Goal: Contribute content: Contribute content

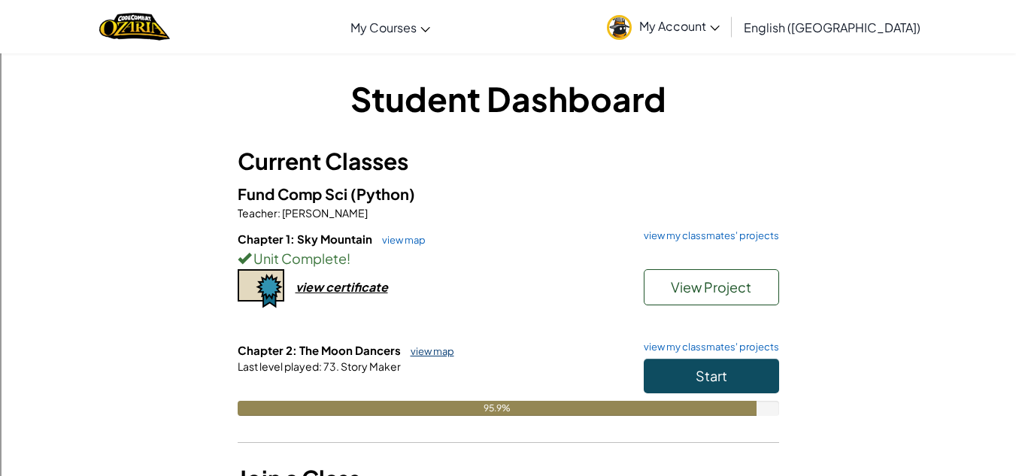
click at [425, 347] on link "view map" at bounding box center [428, 351] width 51 height 12
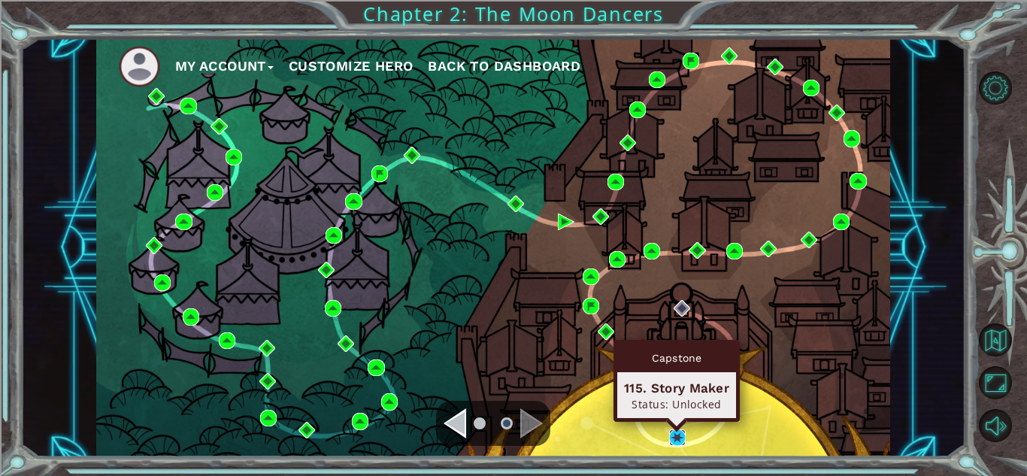
click at [678, 436] on img at bounding box center [677, 437] width 17 height 17
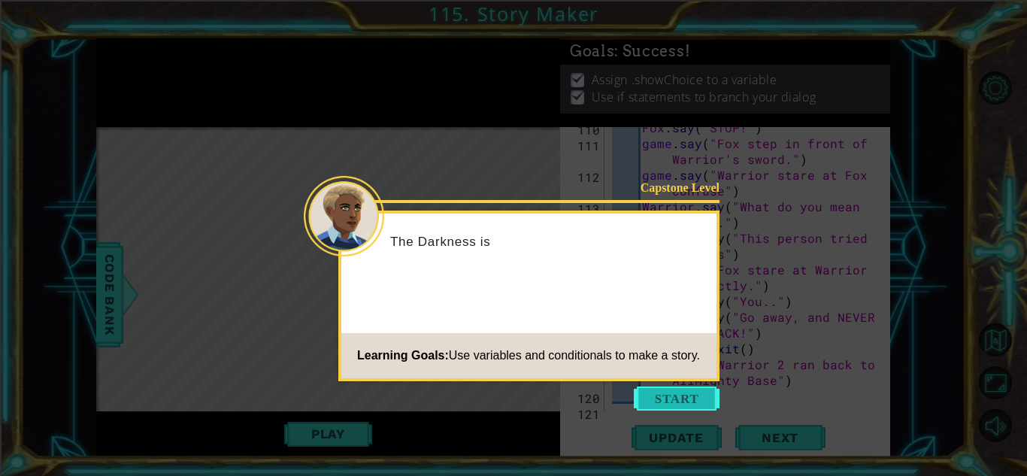
scroll to position [3348, 0]
click at [661, 396] on button "Start" at bounding box center [677, 399] width 86 height 24
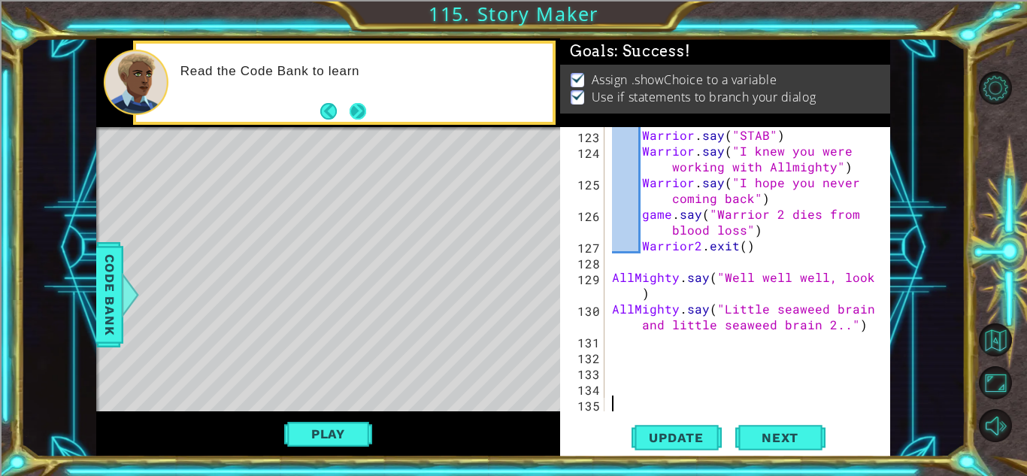
click at [354, 110] on button "Next" at bounding box center [358, 111] width 17 height 17
click at [611, 350] on div "Warrior . say ( "STAB" ) Warrior . say ( "I knew you were working with Allmight…" at bounding box center [746, 285] width 274 height 316
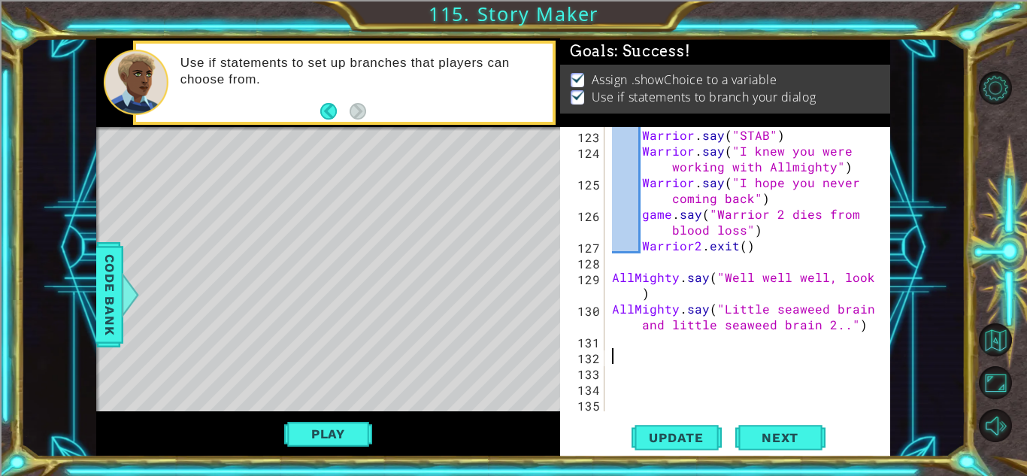
click at [611, 348] on div "Warrior . say ( "STAB" ) Warrior . say ( "I knew you were working with Allmight…" at bounding box center [746, 285] width 274 height 316
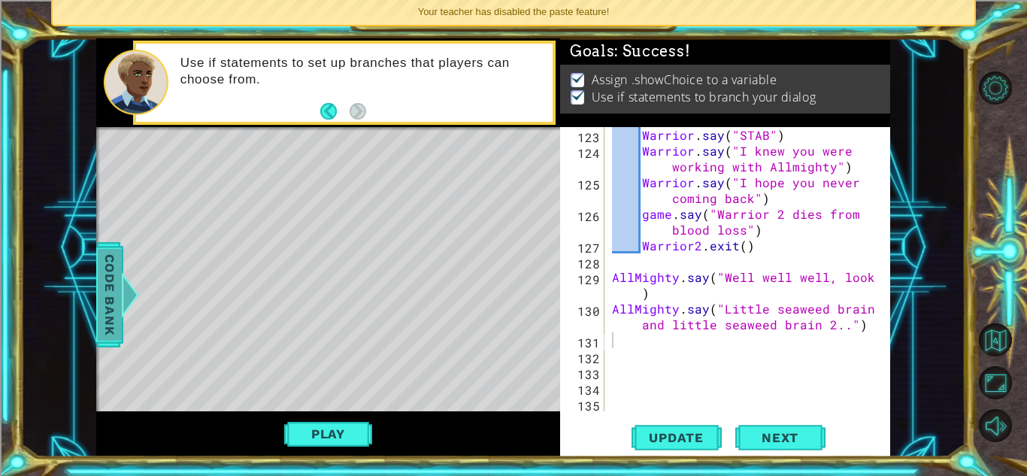
click at [120, 290] on span "Code Bank" at bounding box center [110, 295] width 24 height 92
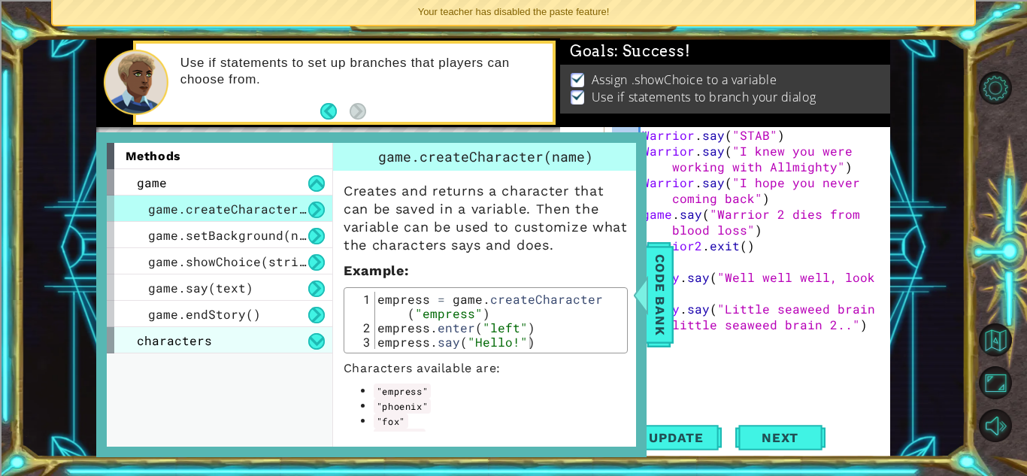
click at [191, 336] on span "characters" at bounding box center [174, 340] width 75 height 16
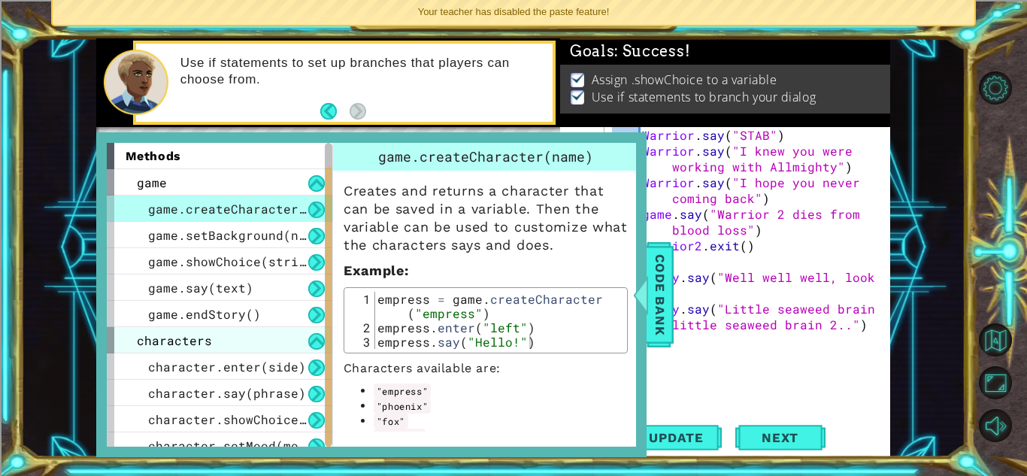
scroll to position [38, 0]
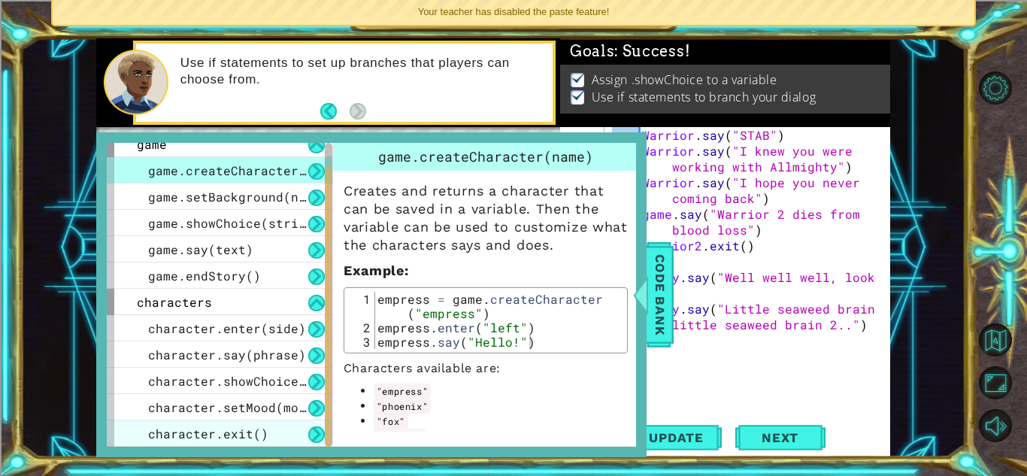
click at [252, 435] on span "character.exit()" at bounding box center [208, 434] width 120 height 16
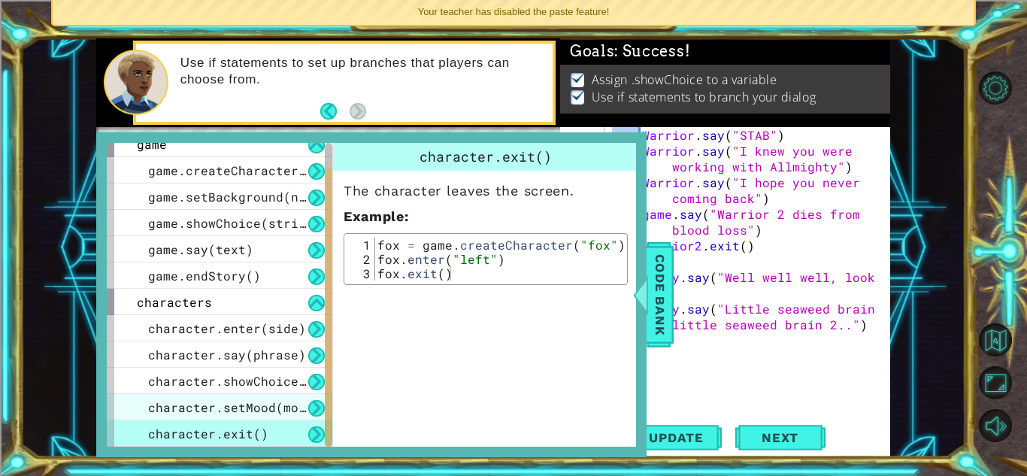
click at [241, 417] on div "character.setMood(mood)" at bounding box center [220, 407] width 226 height 26
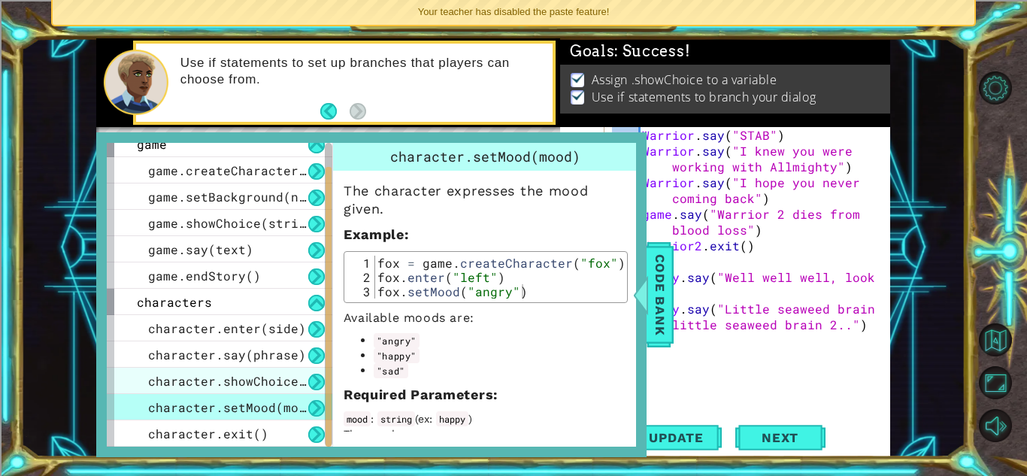
click at [211, 384] on span "character.showChoice(string1, string2)" at bounding box center [291, 381] width 286 height 16
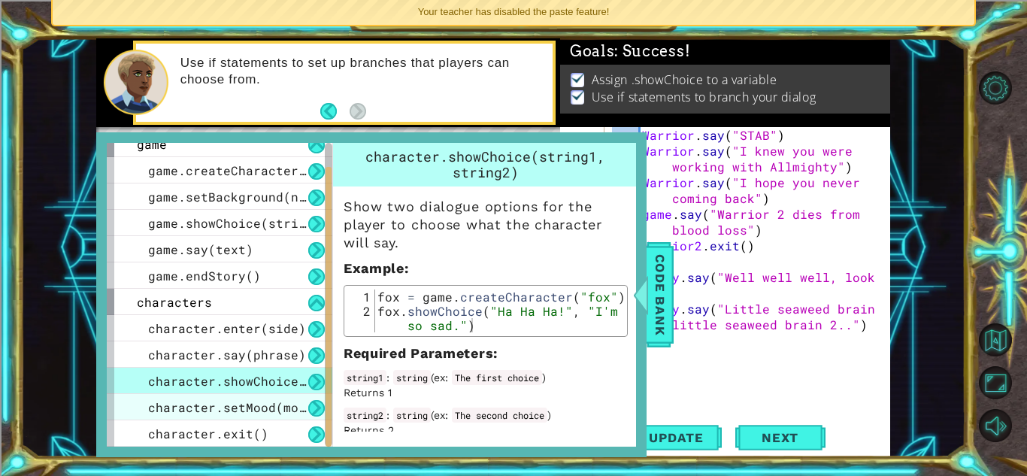
click at [239, 414] on span "character.setMood(mood)" at bounding box center [234, 407] width 173 height 16
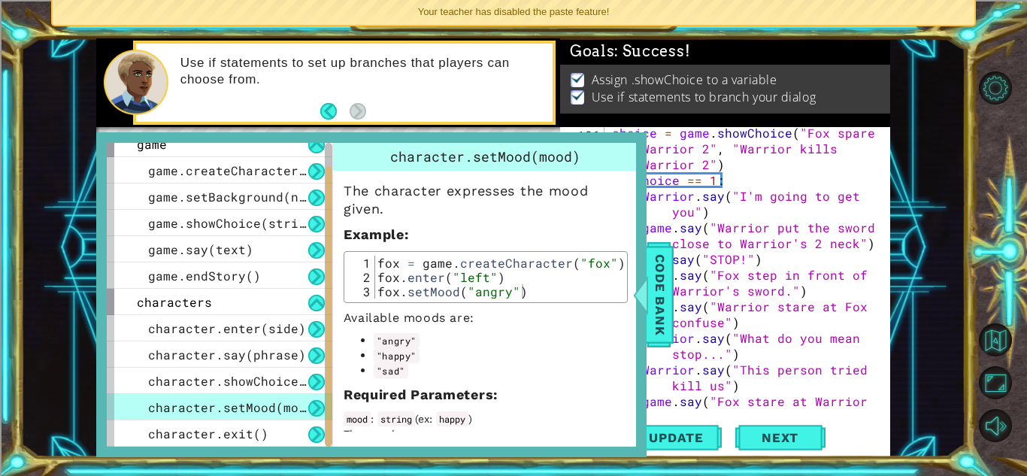
scroll to position [2909, 0]
click at [655, 283] on span "Code Bank" at bounding box center [660, 295] width 24 height 92
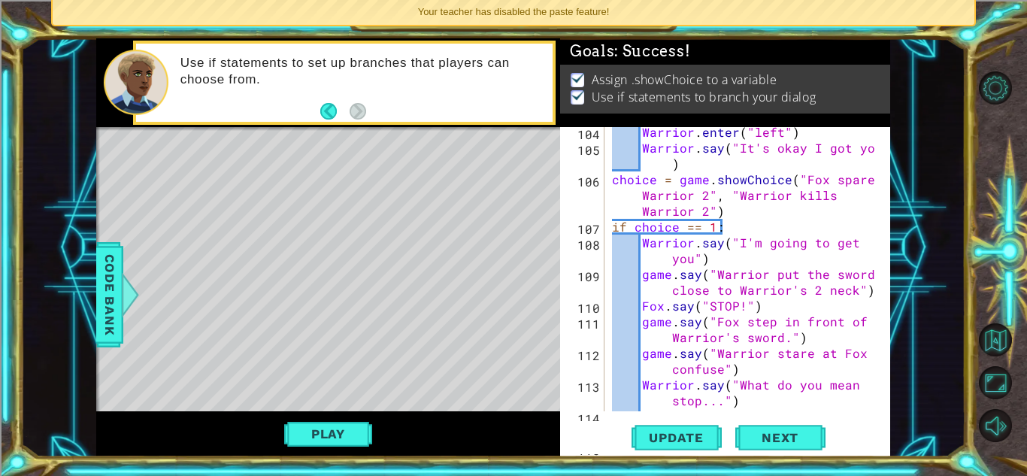
scroll to position [2884, 0]
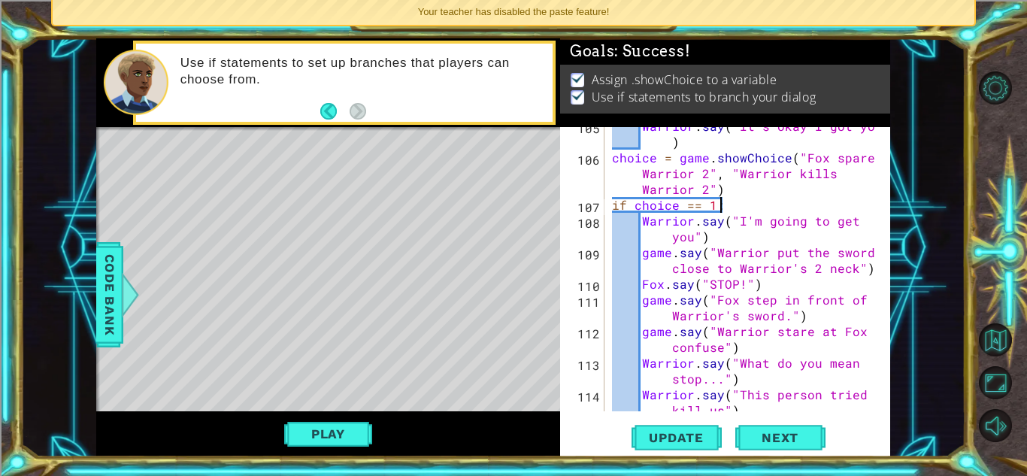
click at [744, 208] on div "Warrior . say ( "It's okay I got you" ) choice = game . showChoice ( "Fox spare…" at bounding box center [746, 291] width 274 height 347
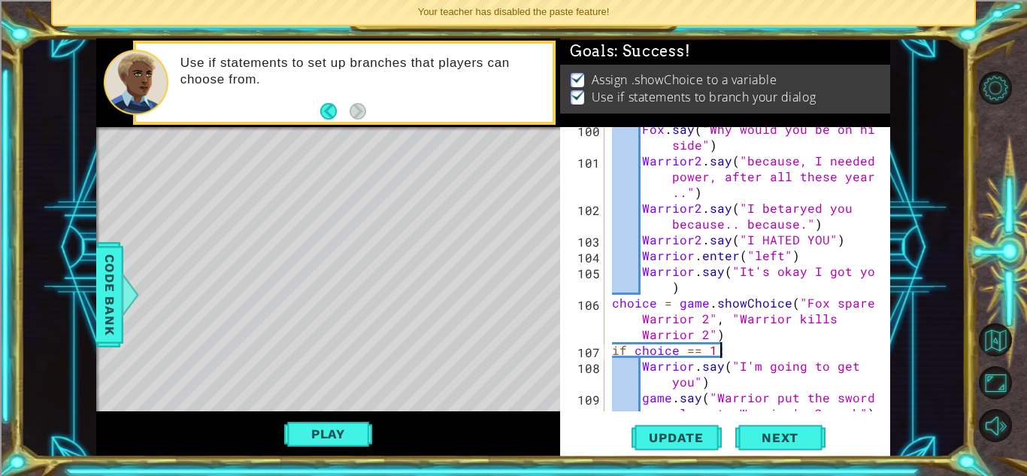
scroll to position [2742, 0]
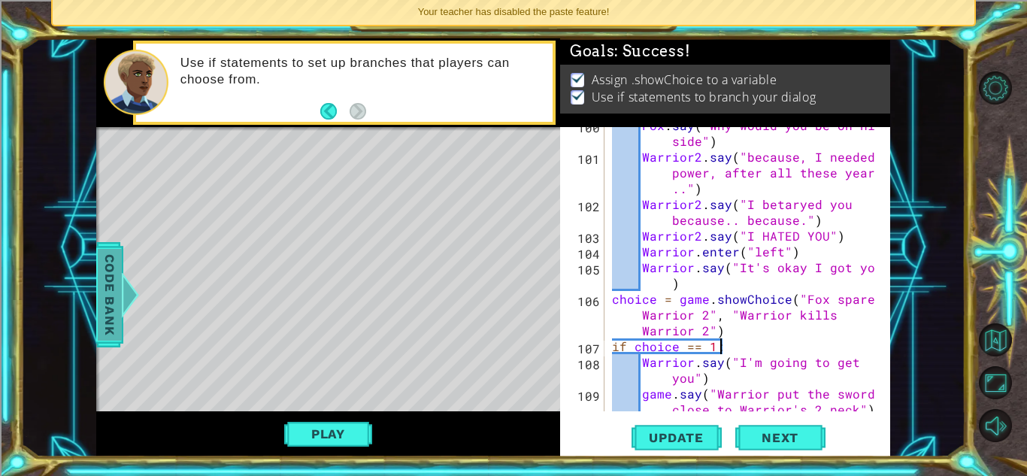
click at [119, 284] on span "Code Bank" at bounding box center [110, 295] width 24 height 92
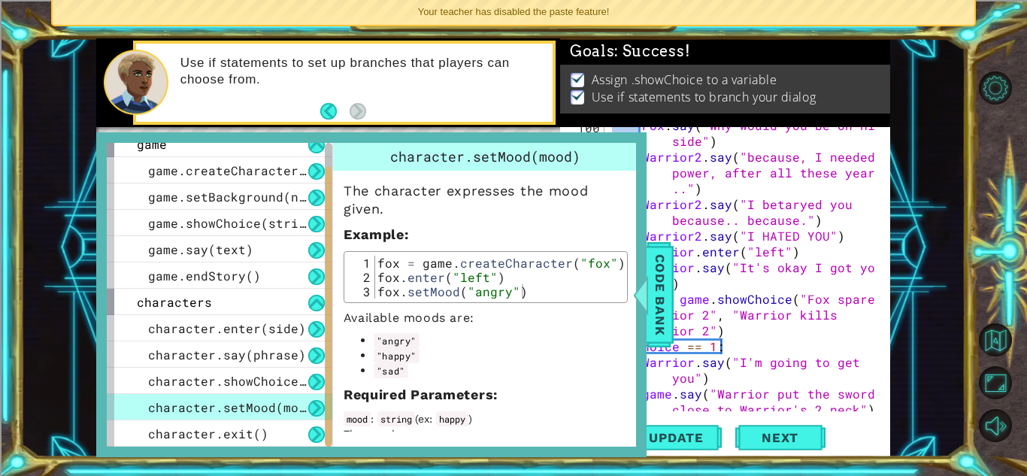
type textarea "Warrior2.say("I HATED YOU")"
click at [838, 231] on div "Fox . say ( "Why would you be on his side" ) Warrior2 . say ( "because, I neede…" at bounding box center [746, 290] width 274 height 347
click at [848, 235] on div "Fox . say ( "Why would you be on his side" ) Warrior2 . say ( "because, I neede…" at bounding box center [746, 290] width 274 height 347
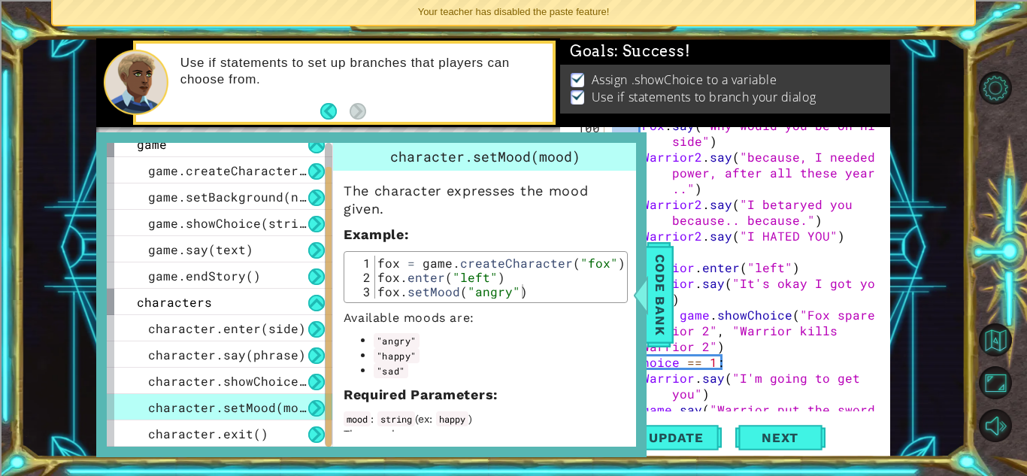
scroll to position [0, 2]
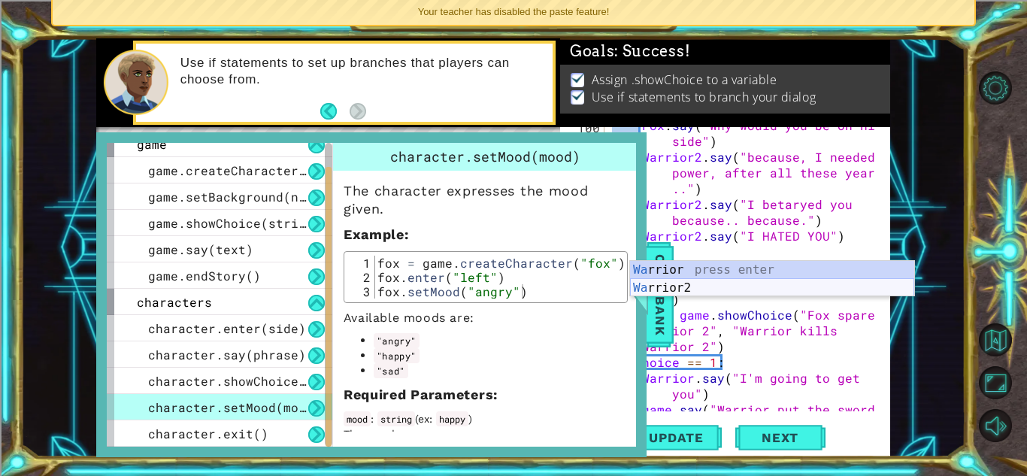
click at [670, 285] on div "Wa rrior press enter Wa rrior2 press enter" at bounding box center [772, 297] width 284 height 72
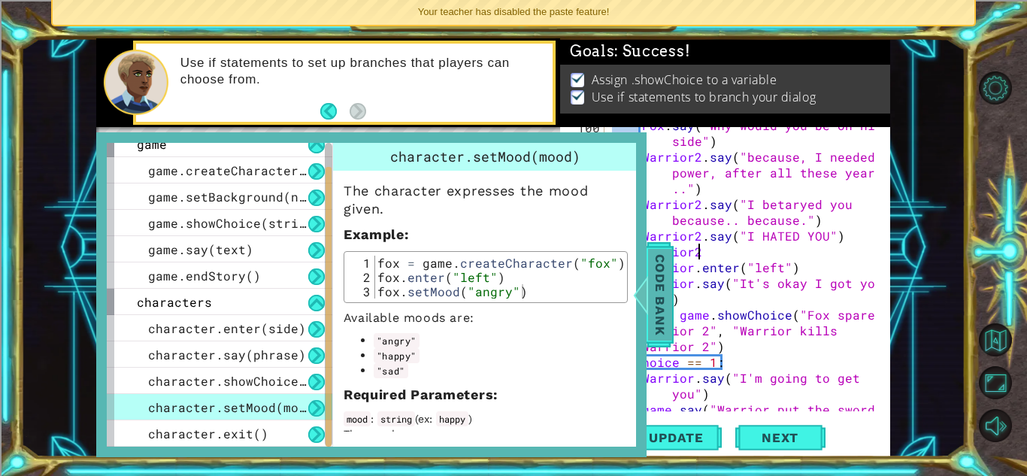
click at [661, 307] on span "Code Bank" at bounding box center [660, 295] width 24 height 92
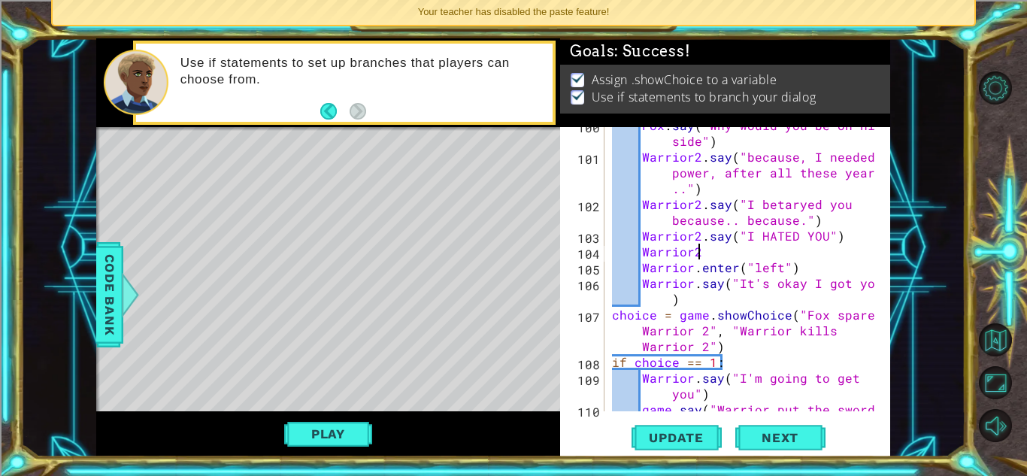
click at [708, 256] on div "Fox . say ( "Why would you be on his side" ) Warrior2 . say ( "because, I neede…" at bounding box center [746, 290] width 274 height 347
click at [112, 275] on span "Code Bank" at bounding box center [110, 295] width 24 height 92
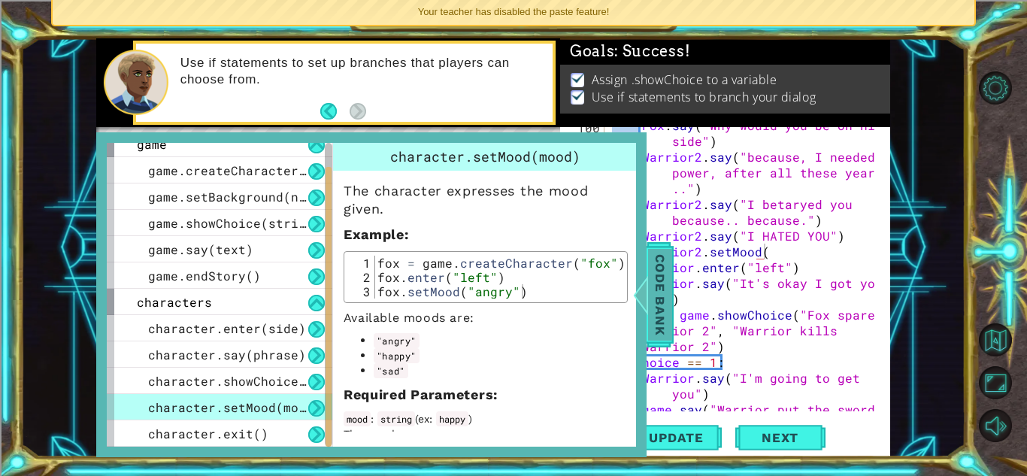
click at [662, 297] on span "Code Bank" at bounding box center [660, 295] width 24 height 92
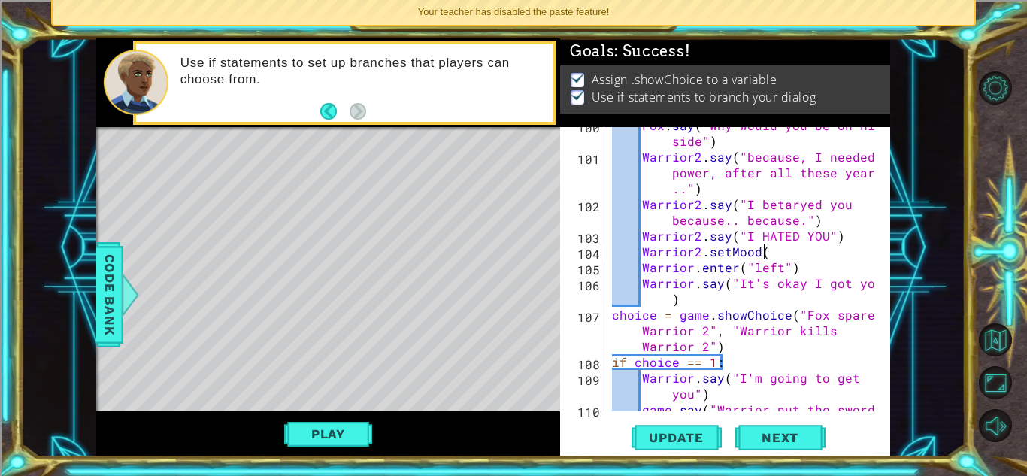
click at [761, 252] on div "Fox . say ( "Why would you be on his side" ) Warrior2 . say ( "because, I neede…" at bounding box center [746, 290] width 274 height 347
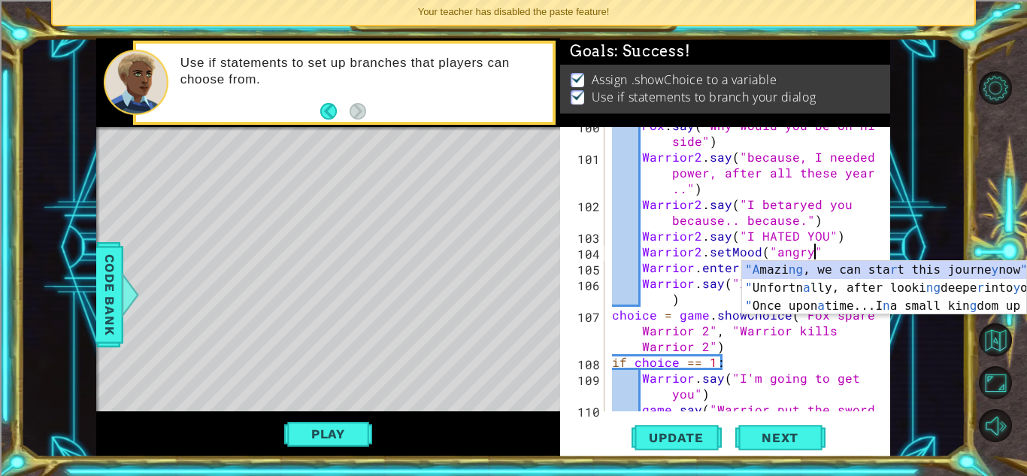
scroll to position [0, 12]
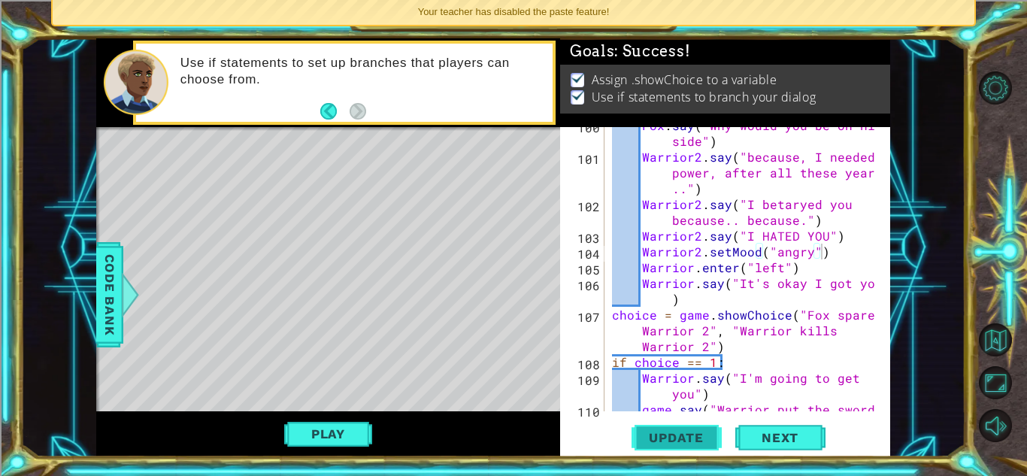
click at [679, 435] on span "Update" at bounding box center [676, 437] width 85 height 15
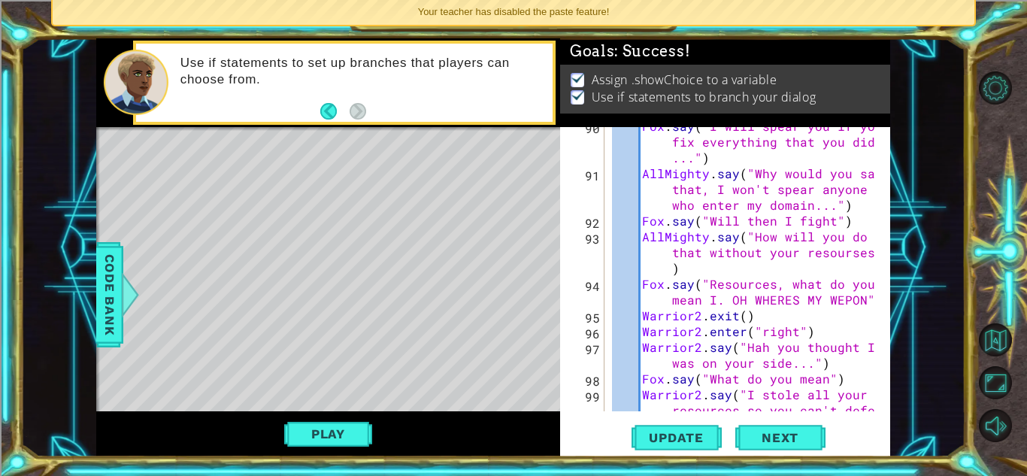
scroll to position [2426, 0]
click at [108, 312] on span "Code Bank" at bounding box center [110, 295] width 24 height 92
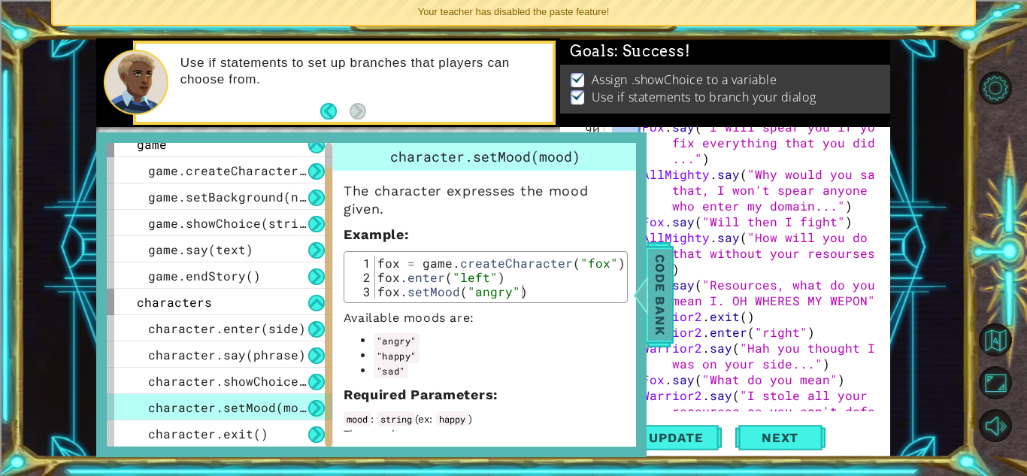
click at [666, 300] on span "Code Bank" at bounding box center [660, 295] width 24 height 92
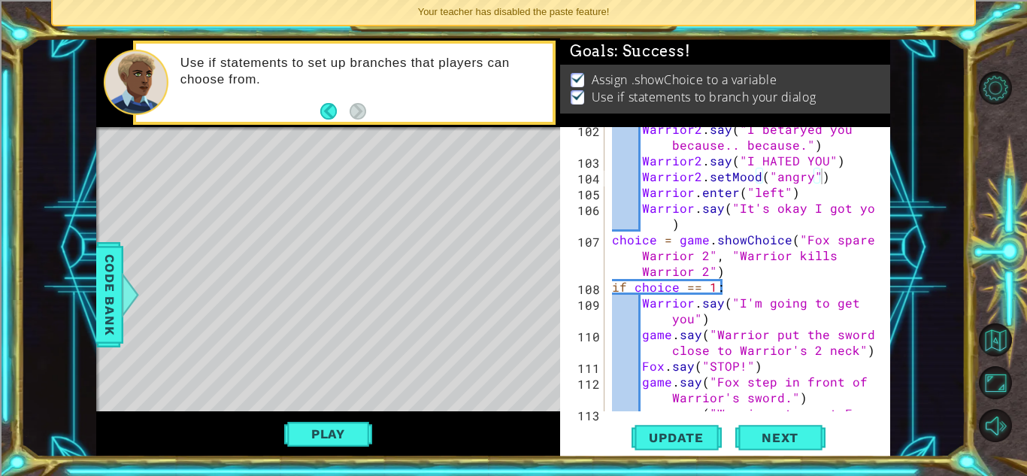
scroll to position [2839, 0]
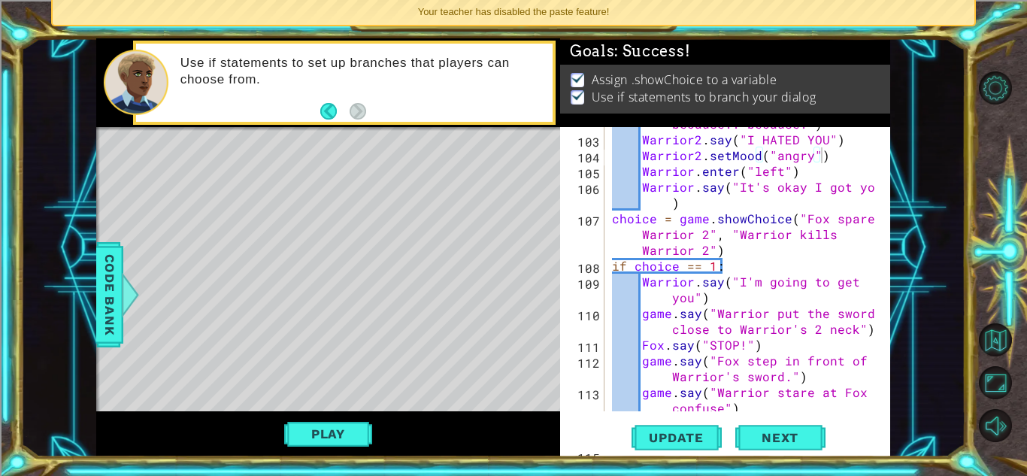
type textarea "Warrior.say("I'm going to get you")"
click at [721, 301] on div "Warrior2 . say ( "I betaryed you because.. because." ) Warrior2 . say ( "I HATE…" at bounding box center [746, 273] width 274 height 347
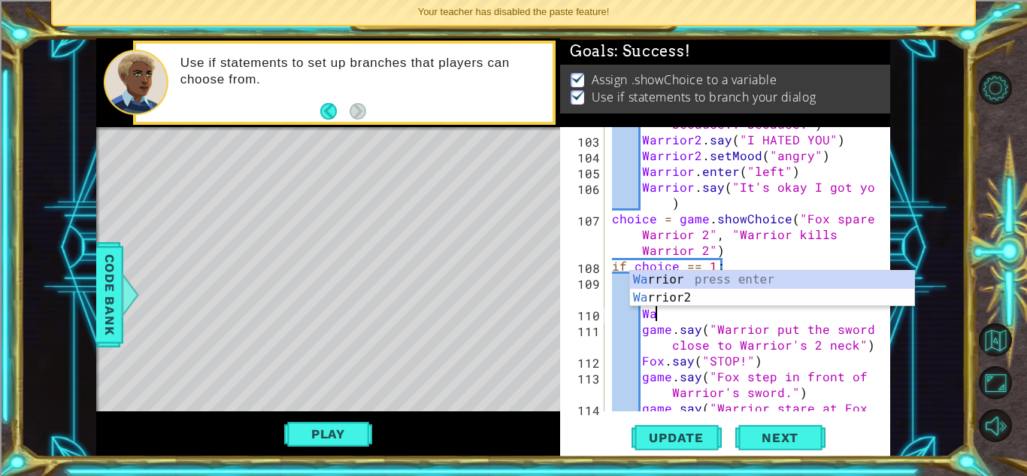
scroll to position [0, 2]
click at [681, 281] on div "Warr ior press enter Warr ior2 press enter" at bounding box center [772, 307] width 284 height 72
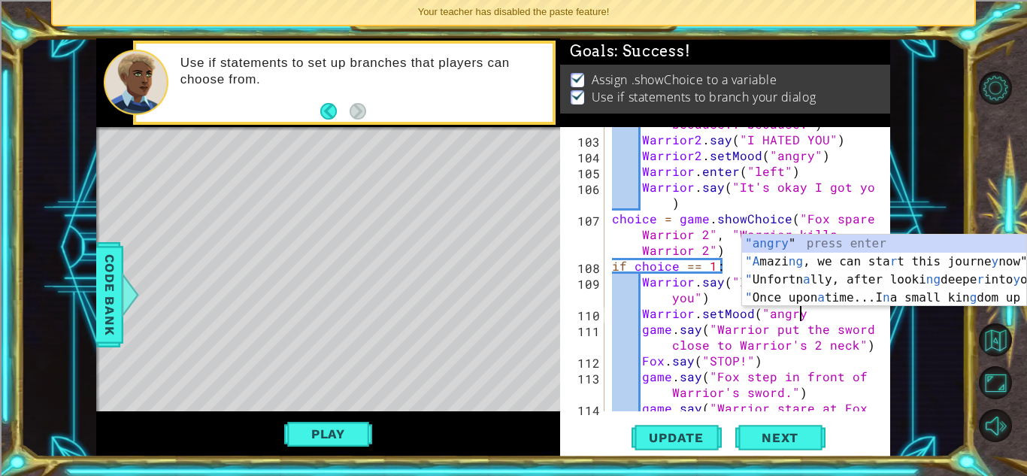
scroll to position [0, 11]
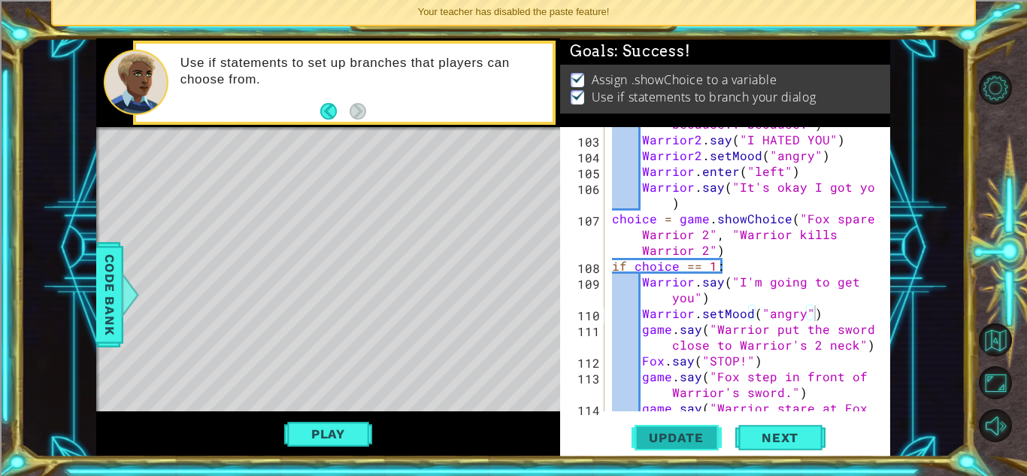
click at [648, 436] on span "Update" at bounding box center [676, 437] width 85 height 15
click at [341, 432] on button "Play" at bounding box center [328, 434] width 88 height 29
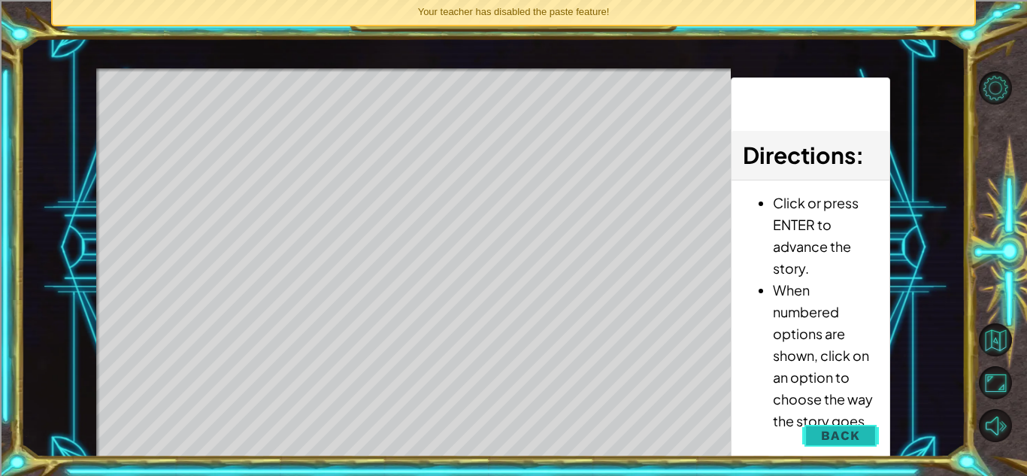
click at [833, 430] on span "Back" at bounding box center [840, 435] width 38 height 15
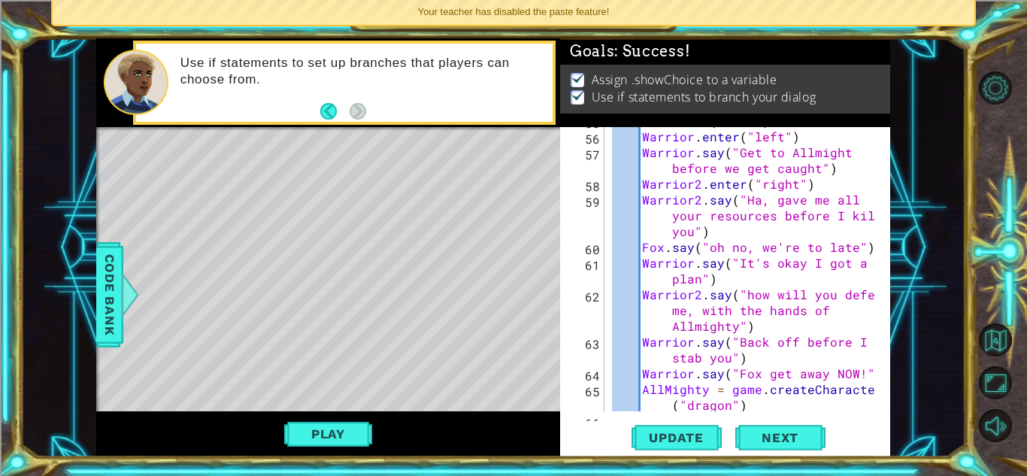
scroll to position [1610, 0]
type textarea "Warrior.say("It's okay I got a plan")"
click at [731, 278] on div "Fox . enter ( "left" ) Warrior . enter ( "left" ) Warrior . say ( "Get to Allmi…" at bounding box center [746, 279] width 274 height 332
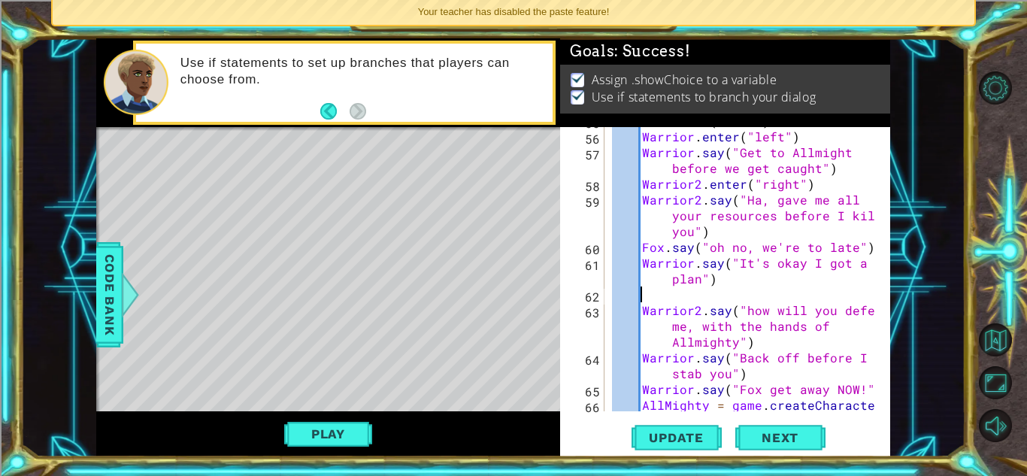
scroll to position [0, 2]
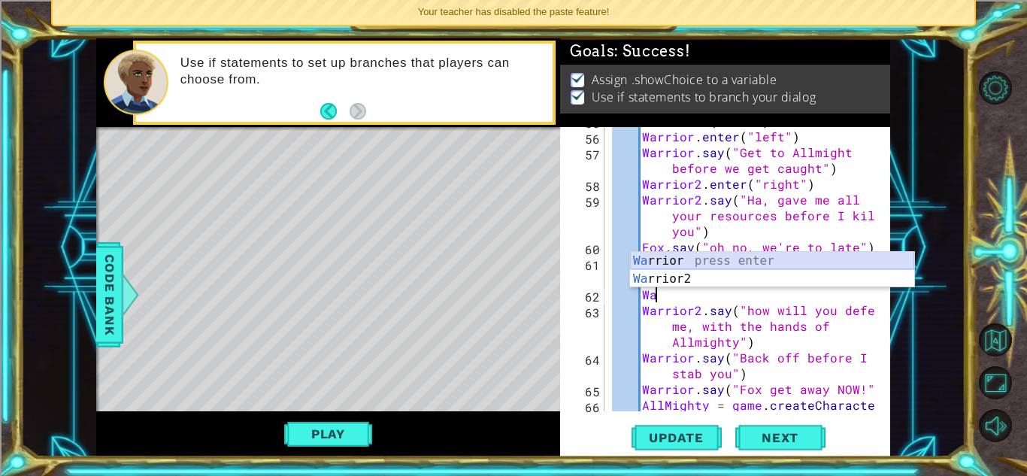
drag, startPoint x: 681, startPoint y: 257, endPoint x: 696, endPoint y: 267, distance: 17.3
click at [696, 267] on div "Wa rrior press enter Wa rrior2 press enter" at bounding box center [772, 288] width 284 height 72
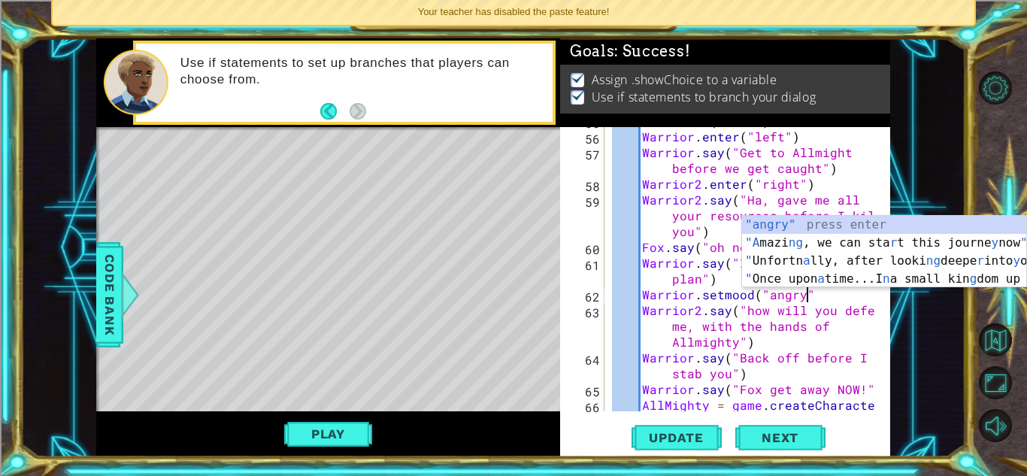
scroll to position [0, 11]
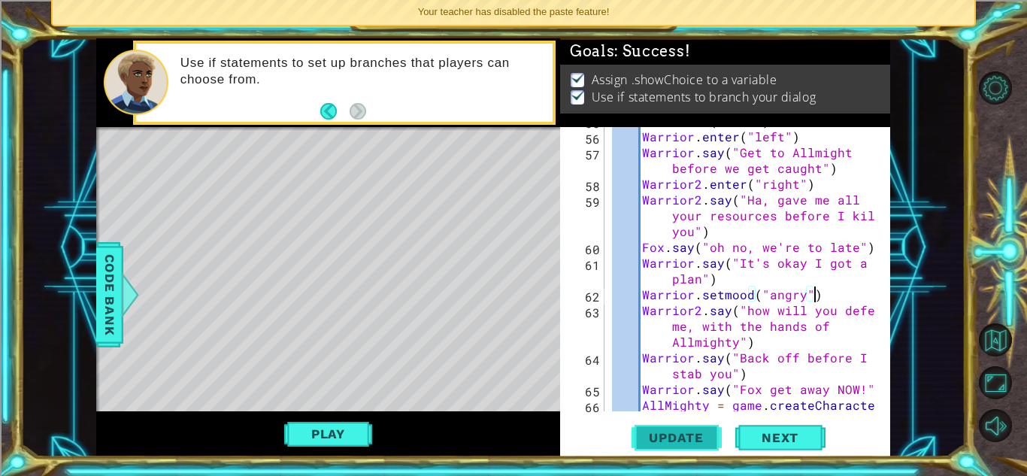
type textarea "Warrior.setmood("angry")"
click at [647, 440] on span "Update" at bounding box center [676, 437] width 85 height 15
click at [293, 424] on button "Play" at bounding box center [328, 434] width 88 height 29
